Goal: Obtain resource: Obtain resource

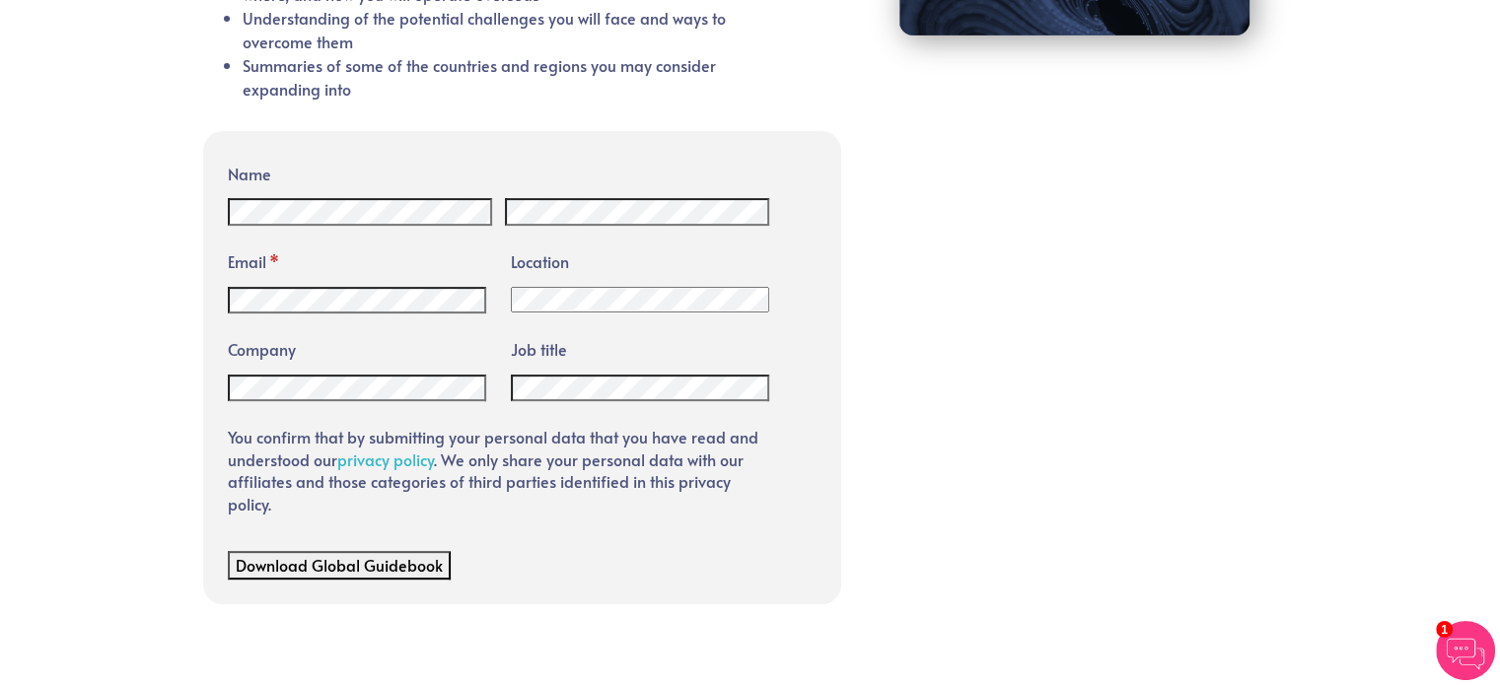
scroll to position [604, 0]
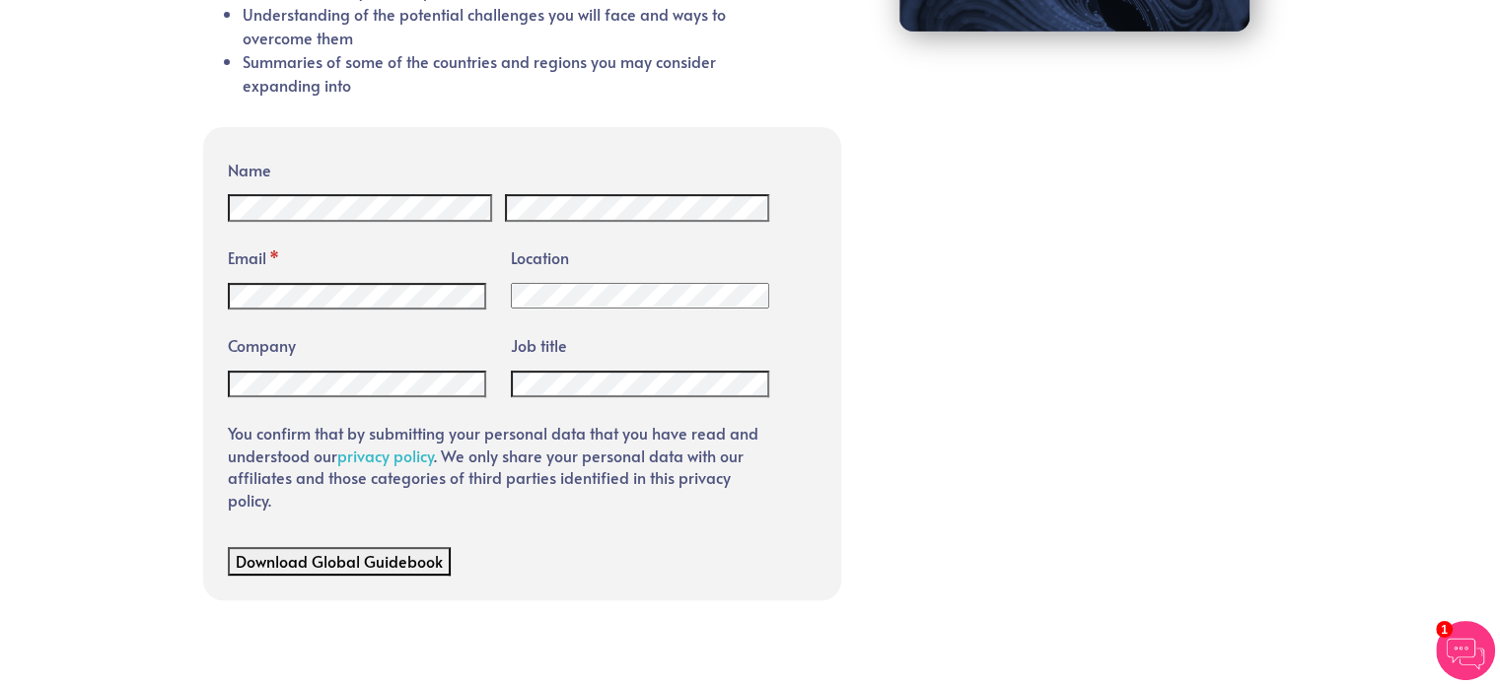
click at [1026, 341] on div "Name Email * (required) Location Afghanistan Albania Algeria American Samoa And…" at bounding box center [750, 363] width 1094 height 472
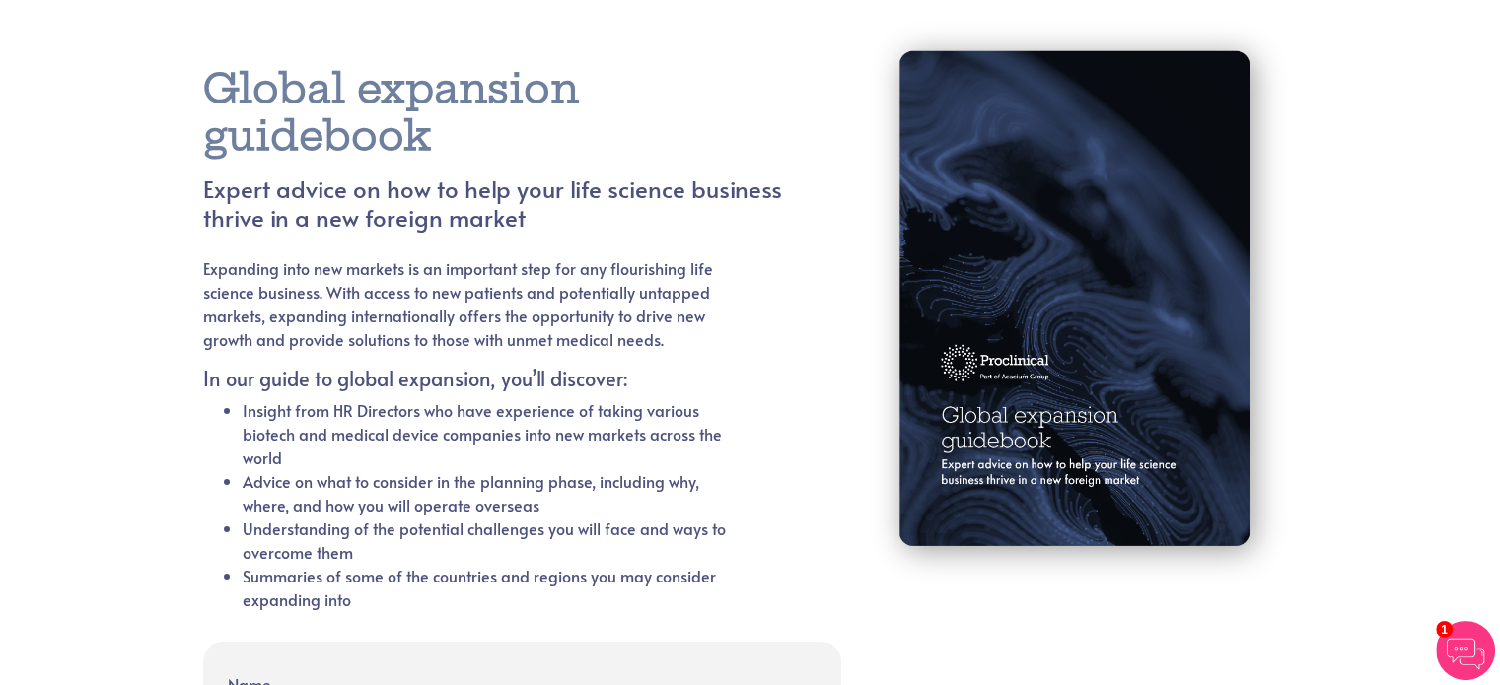
scroll to position [51, 0]
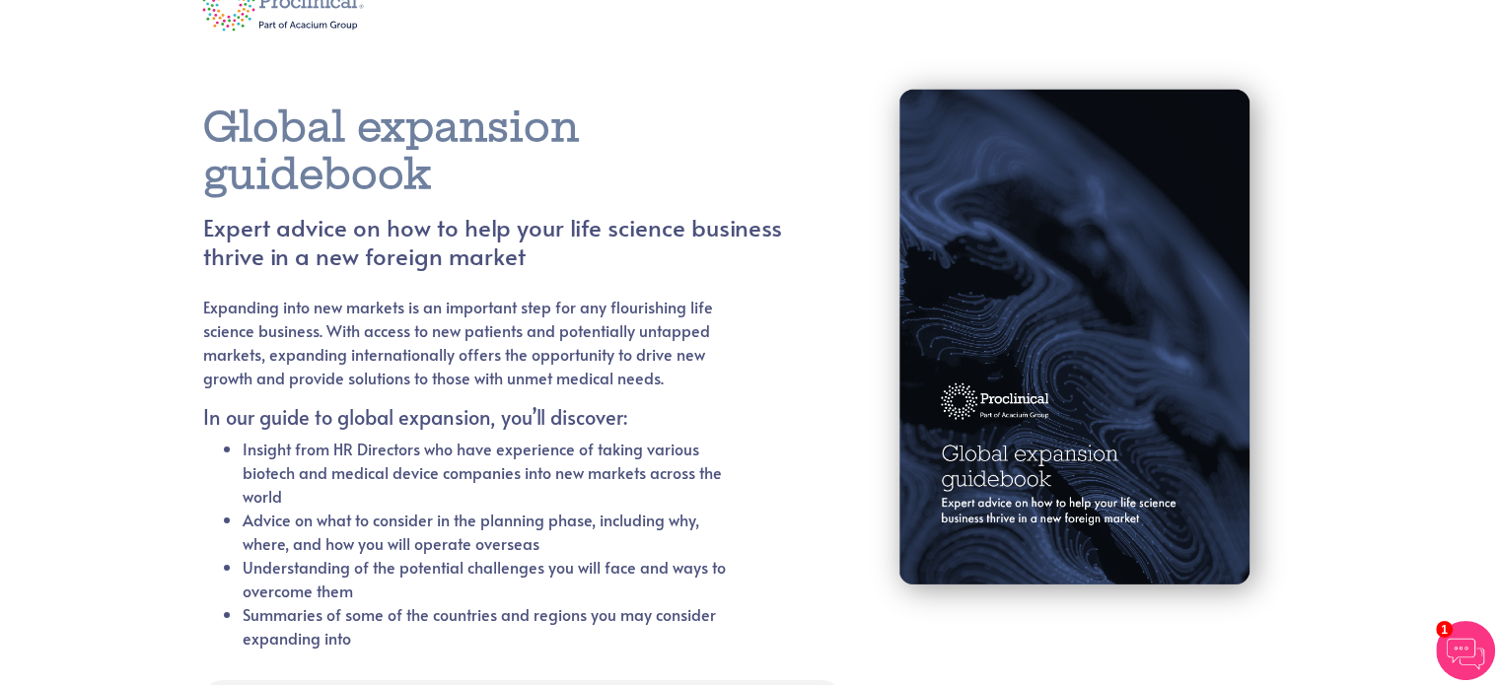
drag, startPoint x: 376, startPoint y: 167, endPoint x: 218, endPoint y: 119, distance: 164.7
click at [218, 119] on h1 "Global expansion guidebook" at bounding box center [492, 151] width 579 height 95
click at [479, 345] on p "Expanding into new markets is an important step for any flourishing life scienc…" at bounding box center [468, 342] width 531 height 95
drag, startPoint x: 556, startPoint y: 236, endPoint x: 170, endPoint y: 244, distance: 386.6
click at [170, 244] on section "Global expansion guidebook Expert advice on how to help your life science busin…" at bounding box center [750, 644] width 1500 height 1191
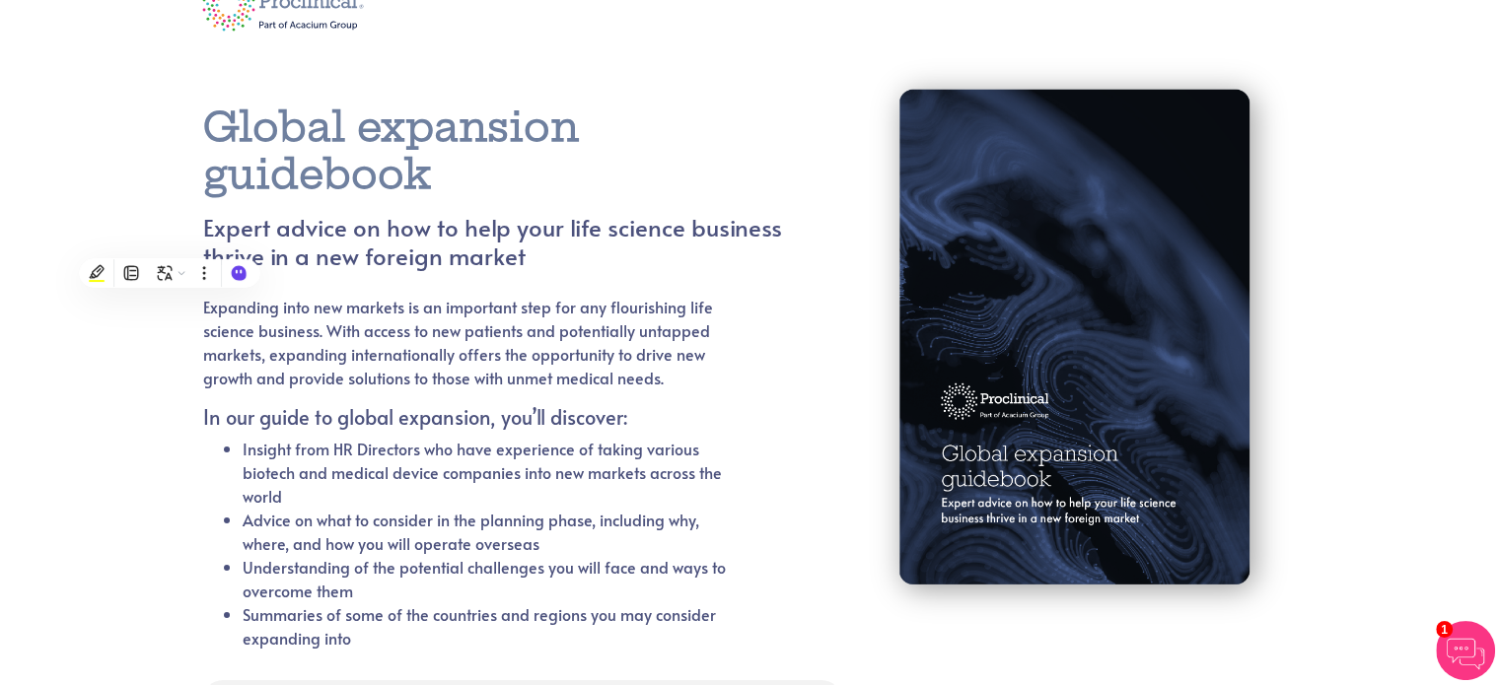
click at [628, 253] on h4 "Expert advice on how to help your life science business thrive in a new foreign…" at bounding box center [492, 242] width 579 height 57
drag, startPoint x: 548, startPoint y: 297, endPoint x: 234, endPoint y: 178, distance: 336.0
click at [234, 178] on div "Global expansion guidebook Expert advice on how to help your life science busin…" at bounding box center [516, 389] width 626 height 570
click at [521, 442] on li "Insight from HR Directors who have experience of taking various biotech and med…" at bounding box center [489, 472] width 492 height 71
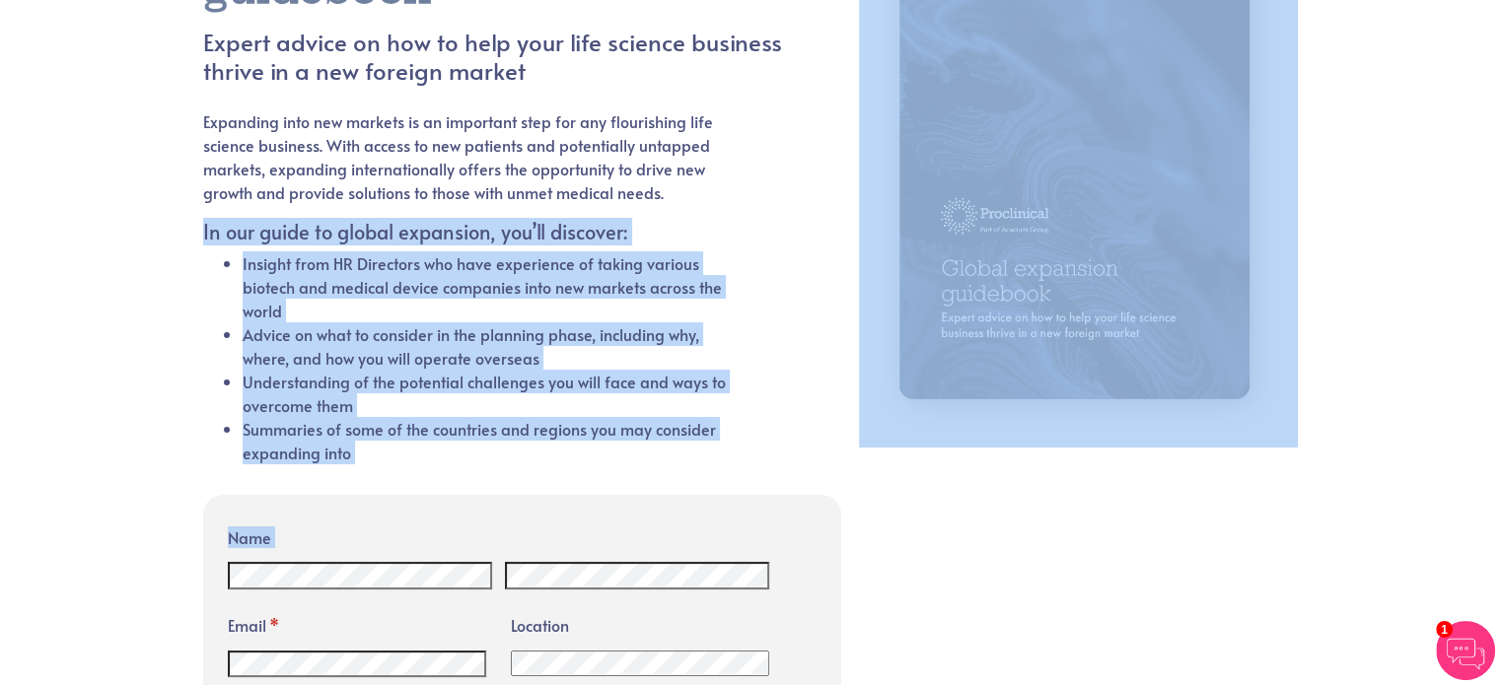
drag, startPoint x: 434, startPoint y: 507, endPoint x: 162, endPoint y: 237, distance: 383.4
click at [162, 237] on section "Global expansion guidebook Expert advice on how to help your life science busin…" at bounding box center [750, 459] width 1500 height 1191
click at [361, 382] on li "Understanding of the potential challenges you will face and ways to overcome th…" at bounding box center [489, 393] width 492 height 47
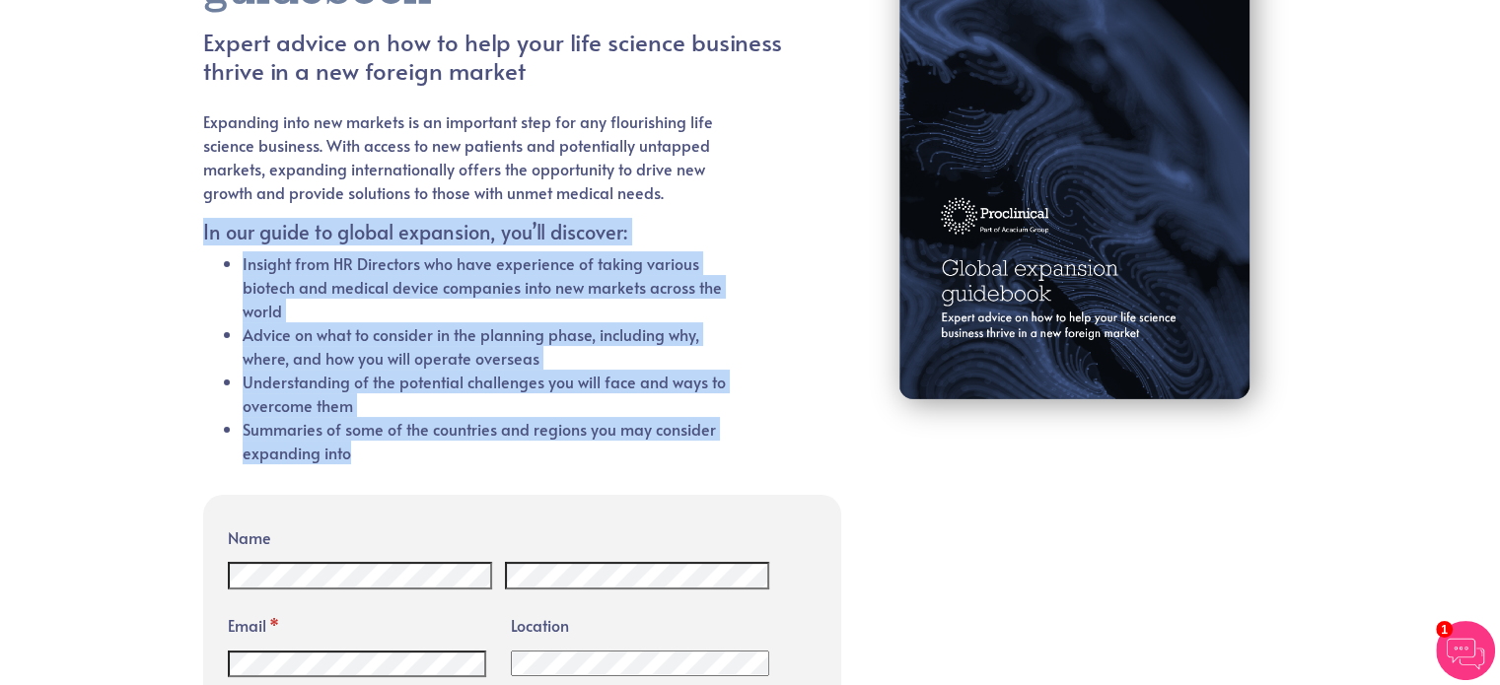
drag, startPoint x: 377, startPoint y: 453, endPoint x: 197, endPoint y: 235, distance: 282.3
click at [197, 235] on div "Global expansion guidebook Expert advice on how to help your life science busin…" at bounding box center [516, 179] width 656 height 617
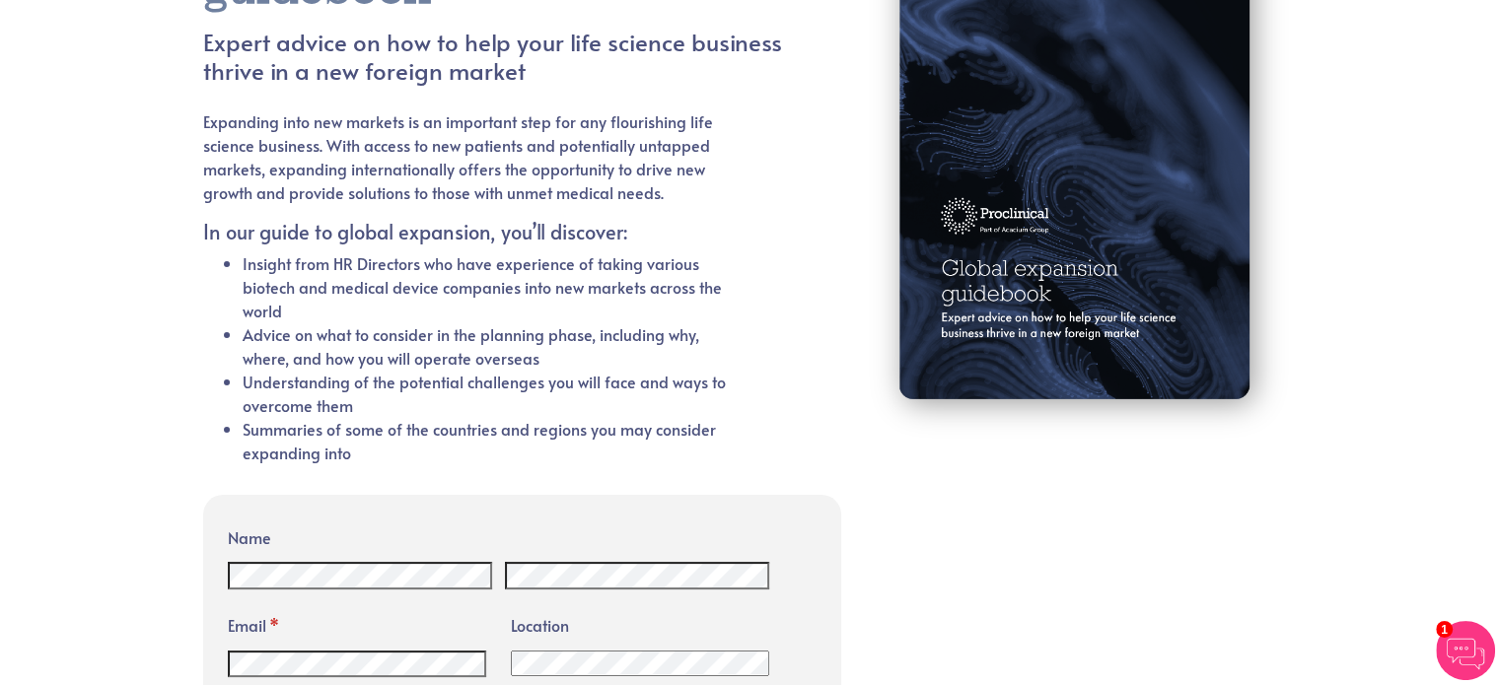
click at [765, 186] on div "Expanding into new markets is an important step for any flourishing life scienc…" at bounding box center [492, 298] width 579 height 379
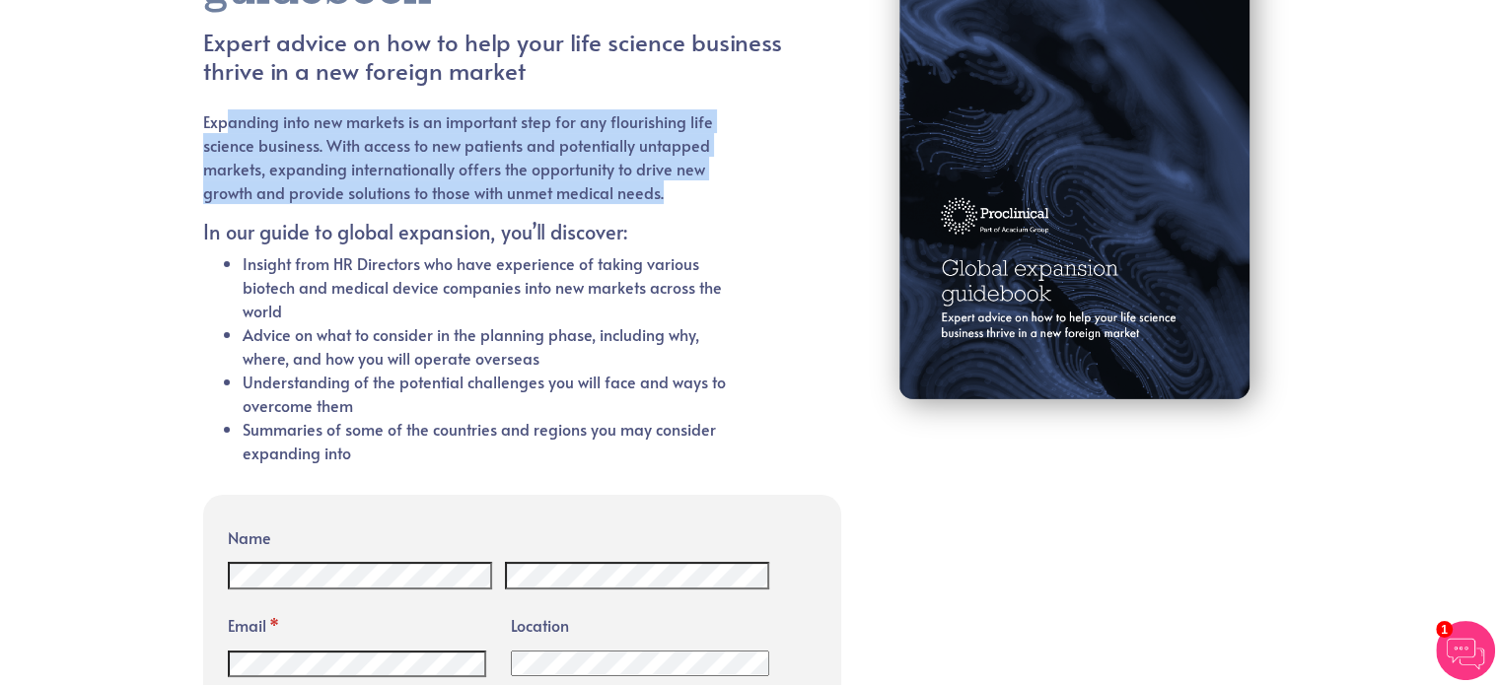
drag, startPoint x: 544, startPoint y: 160, endPoint x: 222, endPoint y: 126, distance: 324.1
click at [222, 126] on div "Expanding into new markets is an important step for any flourishing life scienc…" at bounding box center [492, 298] width 579 height 379
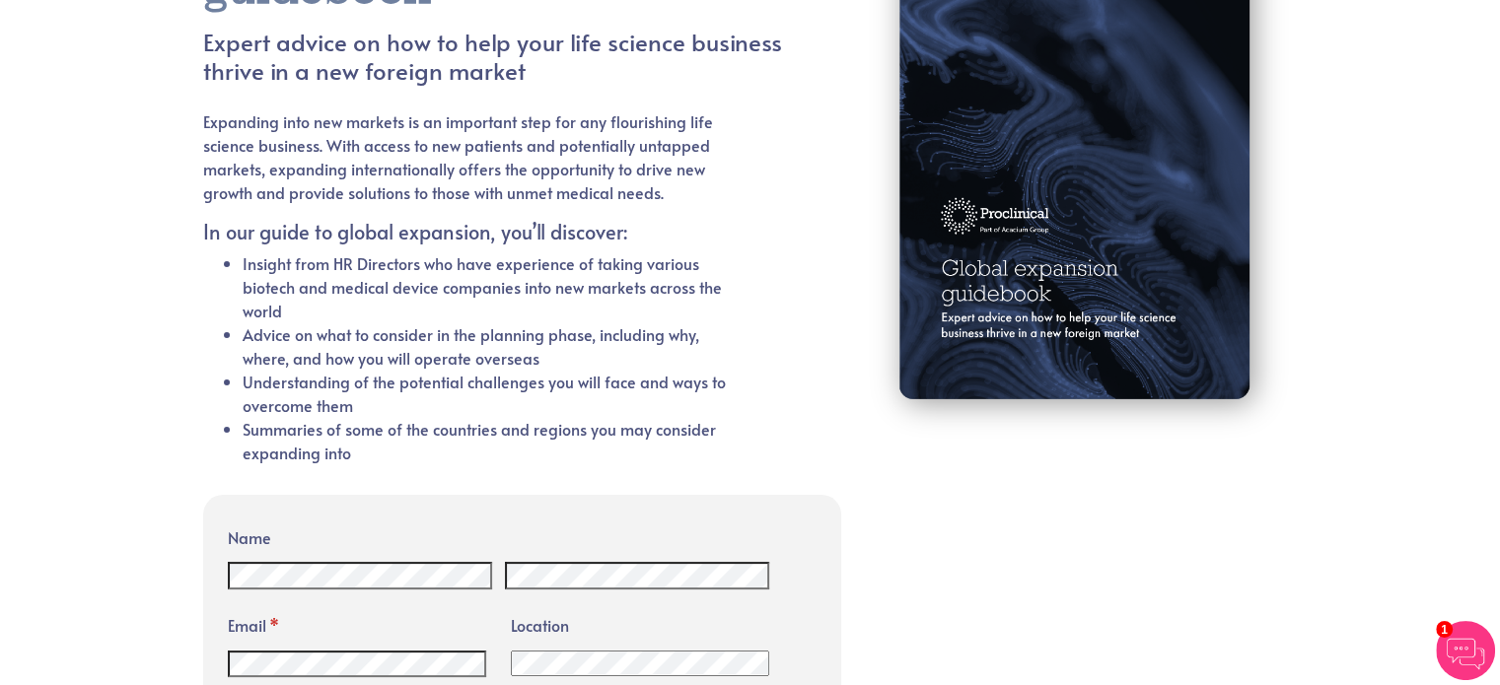
click at [607, 223] on h5 "In our guide to global expansion, you’ll discover:" at bounding box center [468, 232] width 531 height 24
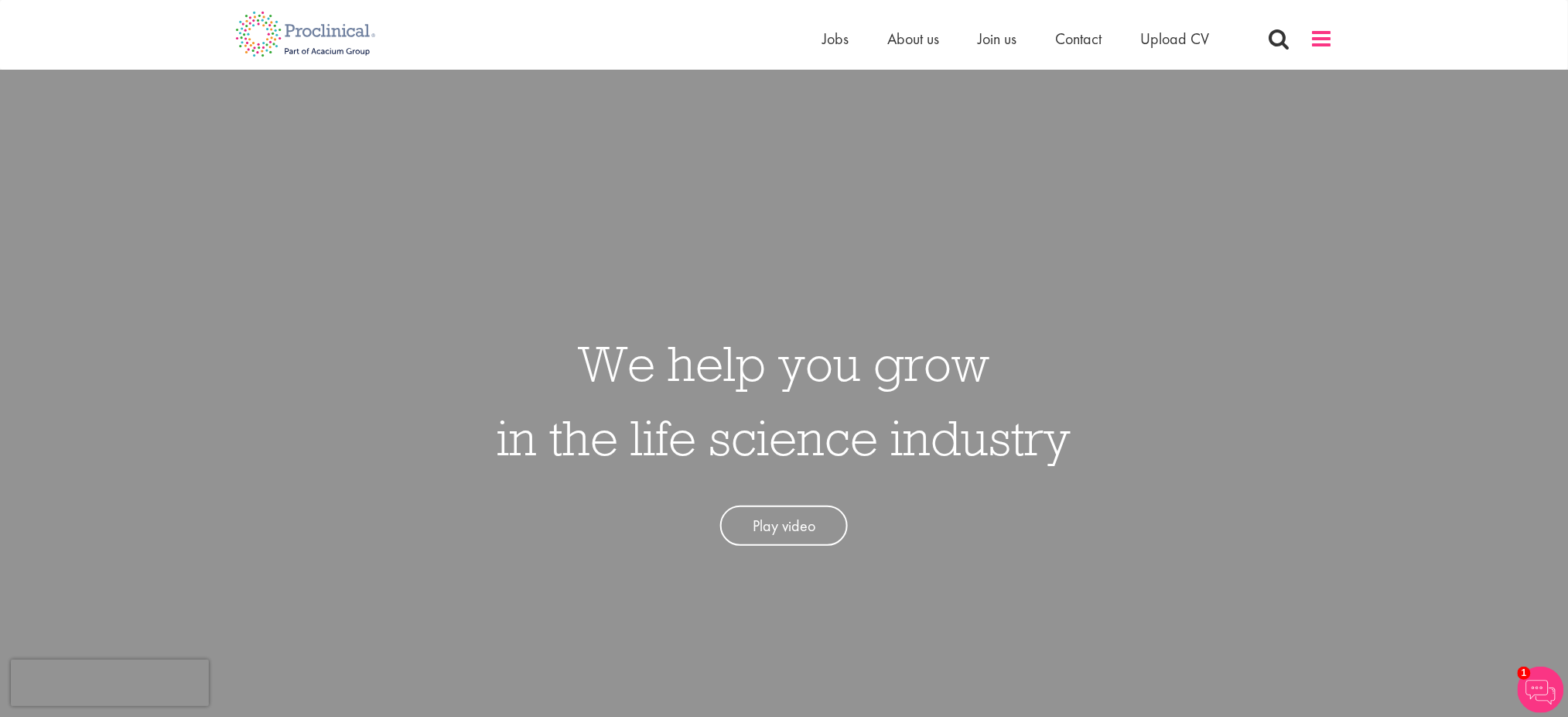
click at [1315, 35] on span at bounding box center [1322, 39] width 24 height 24
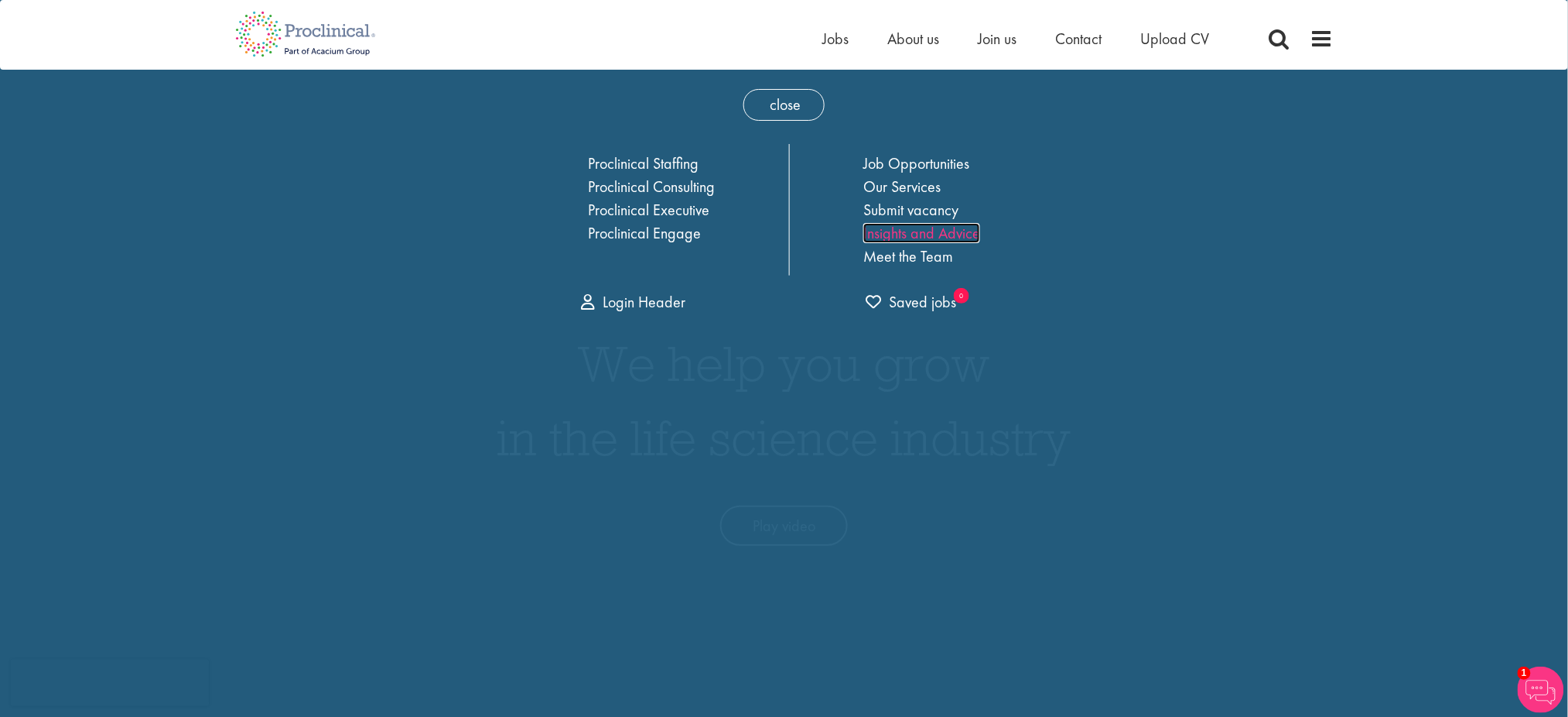
click at [917, 232] on link "Insights and Advice" at bounding box center [921, 233] width 117 height 20
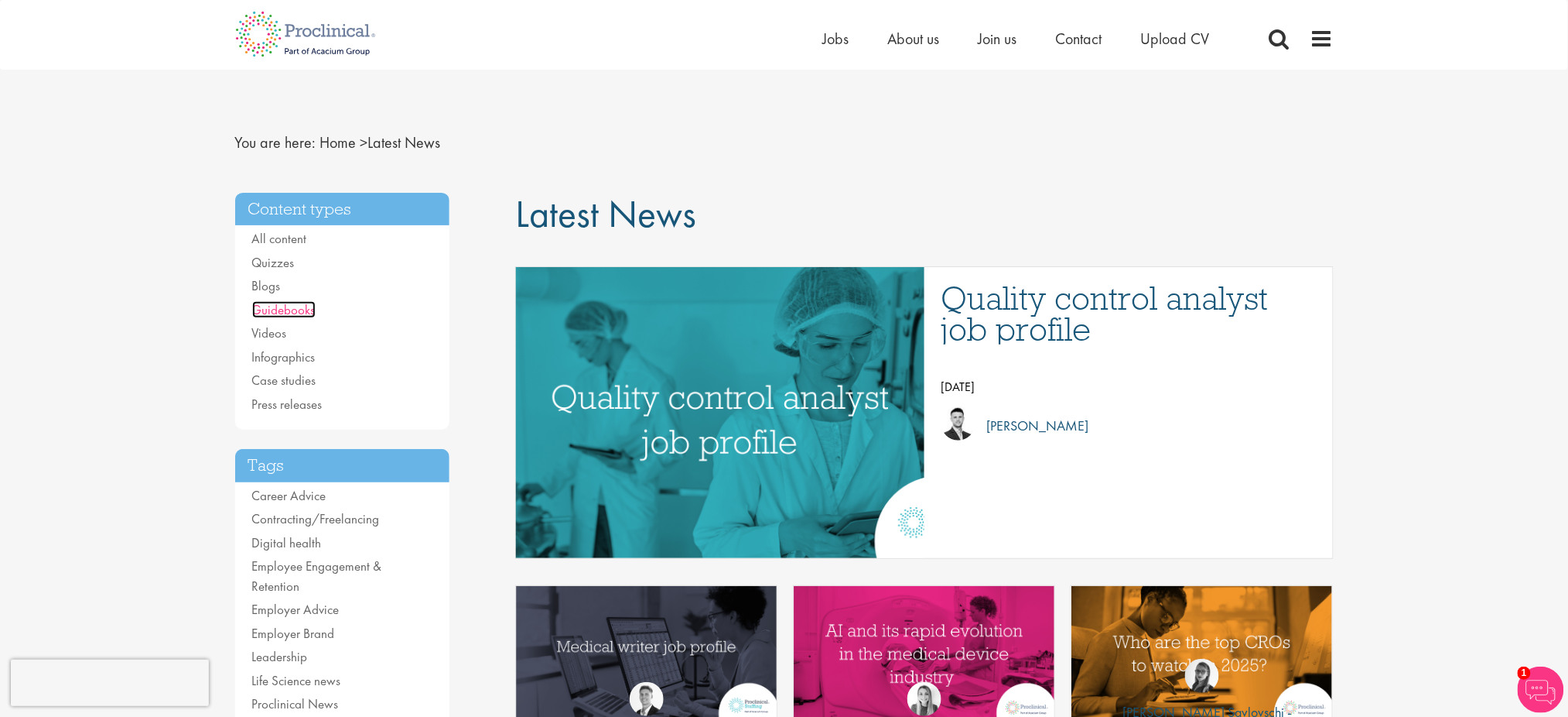
click at [280, 316] on link "Guidebooks" at bounding box center [283, 310] width 64 height 17
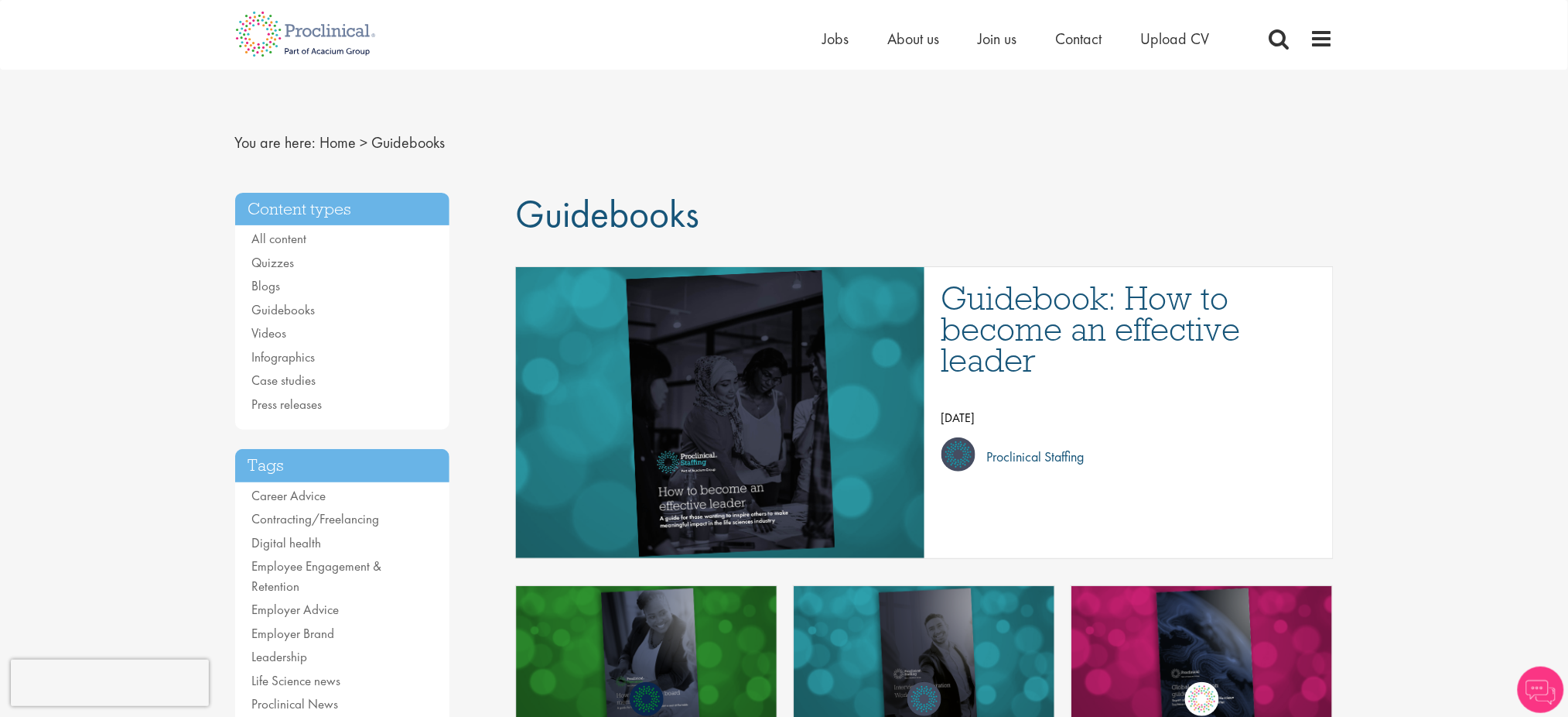
click at [1102, 309] on h3 "Guidebook: How to become an effective leader" at bounding box center [1129, 329] width 376 height 93
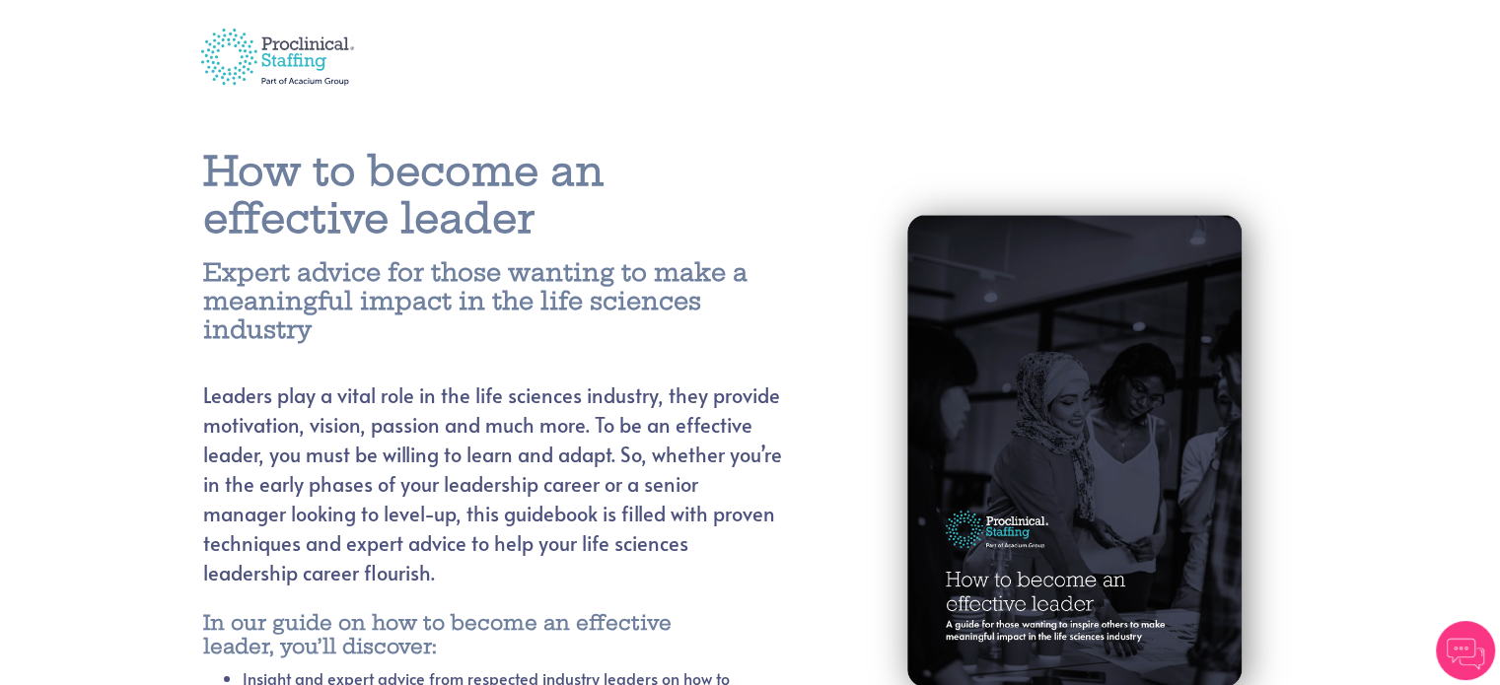
scroll to position [524, 0]
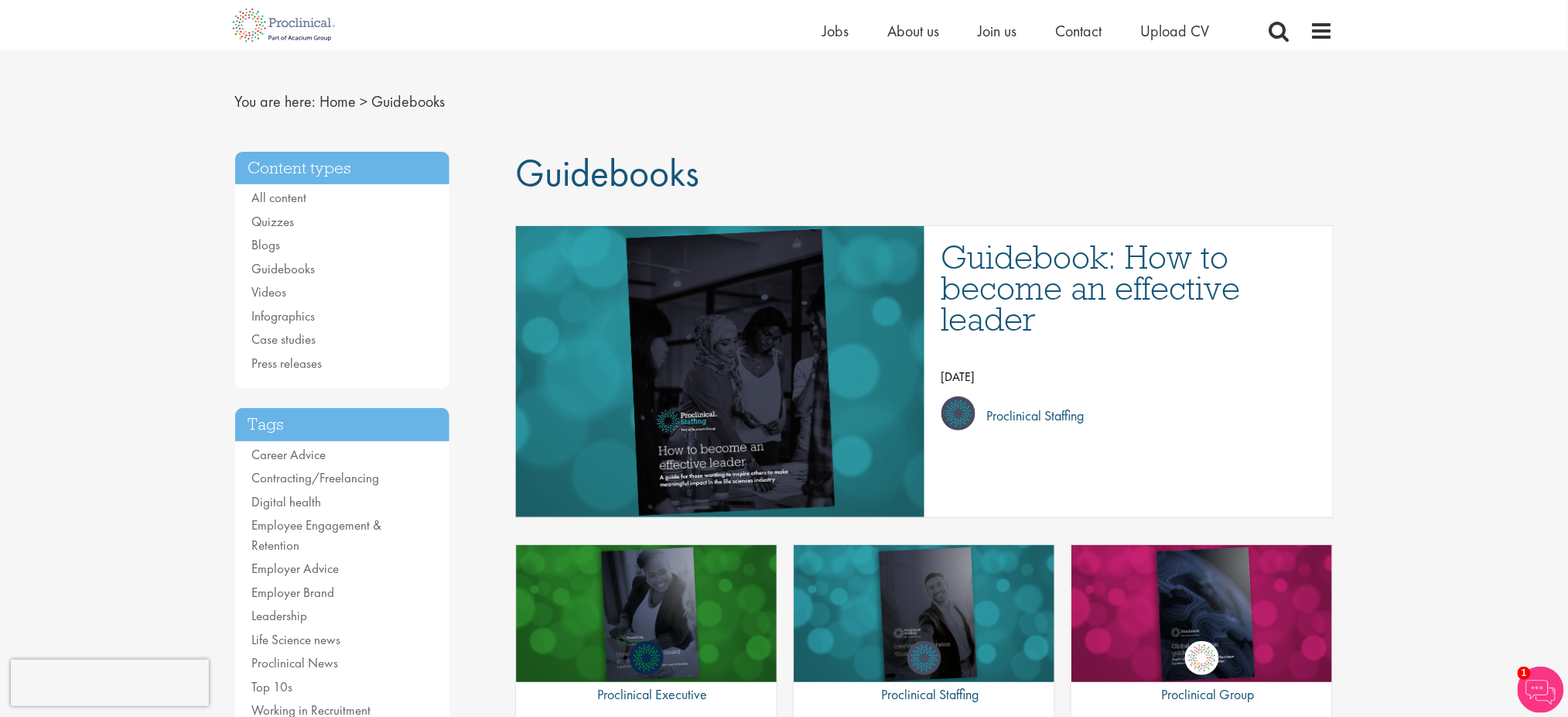
scroll to position [18, 0]
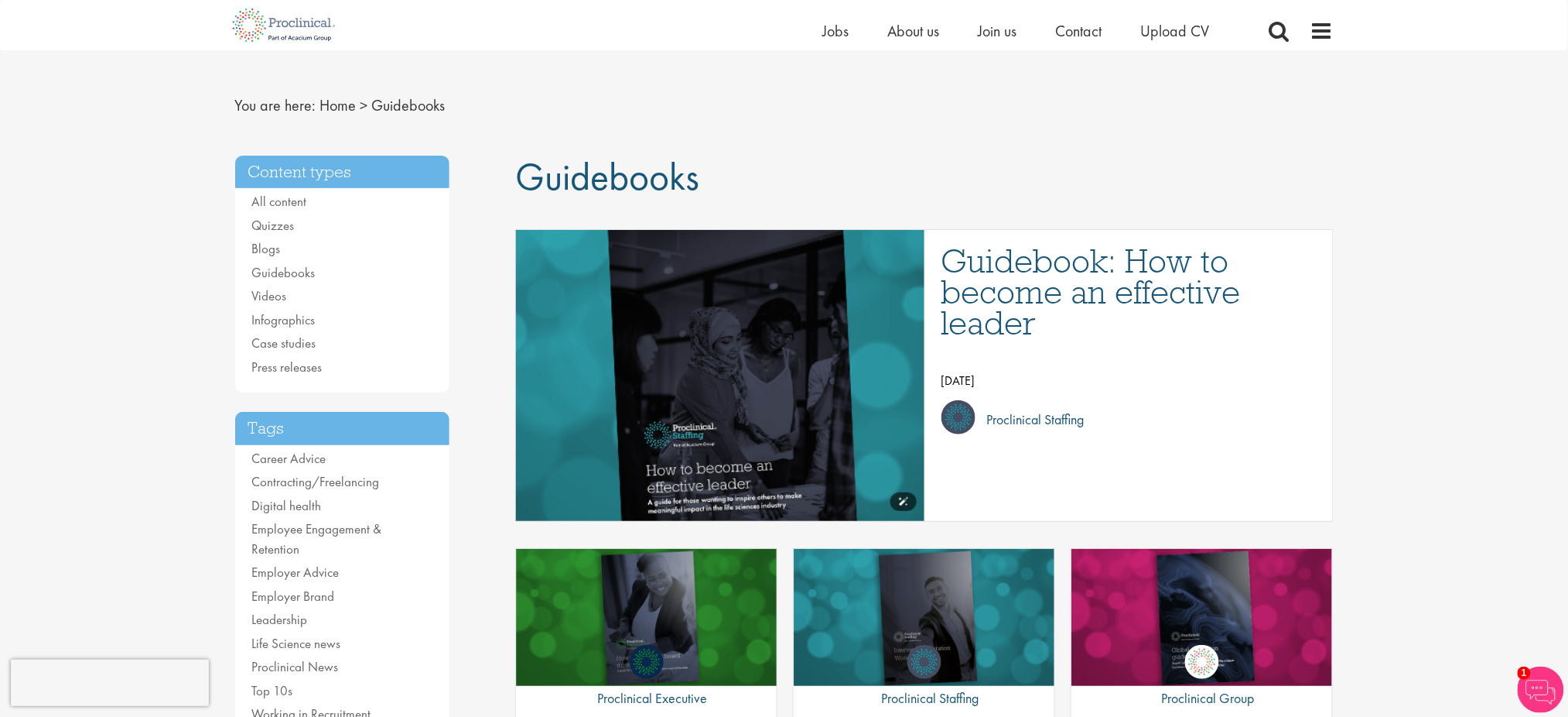
click at [823, 367] on img "Link to a post" at bounding box center [720, 375] width 661 height 349
